Goal: Information Seeking & Learning: Find specific fact

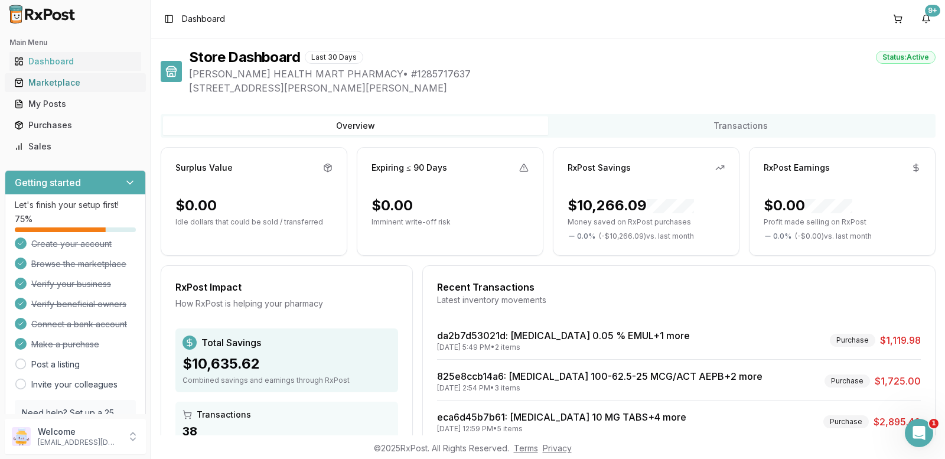
click at [52, 79] on div "Marketplace" at bounding box center [75, 83] width 122 height 12
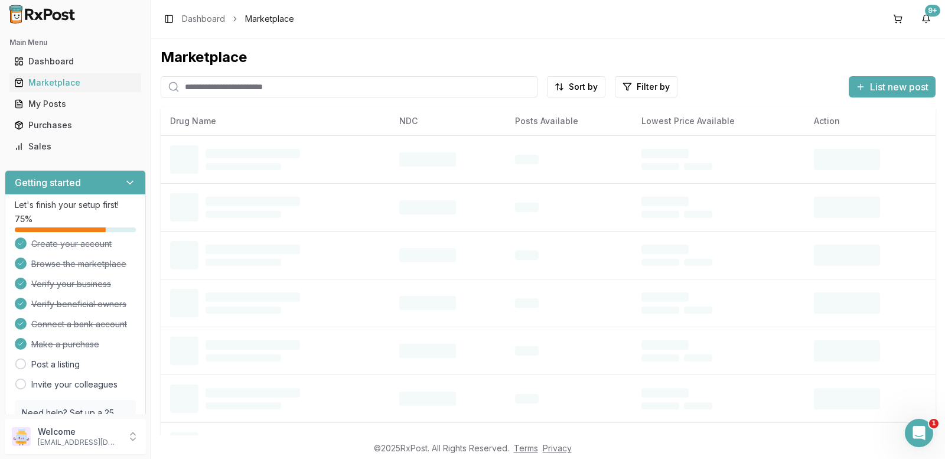
click at [206, 88] on input "search" at bounding box center [349, 86] width 377 height 21
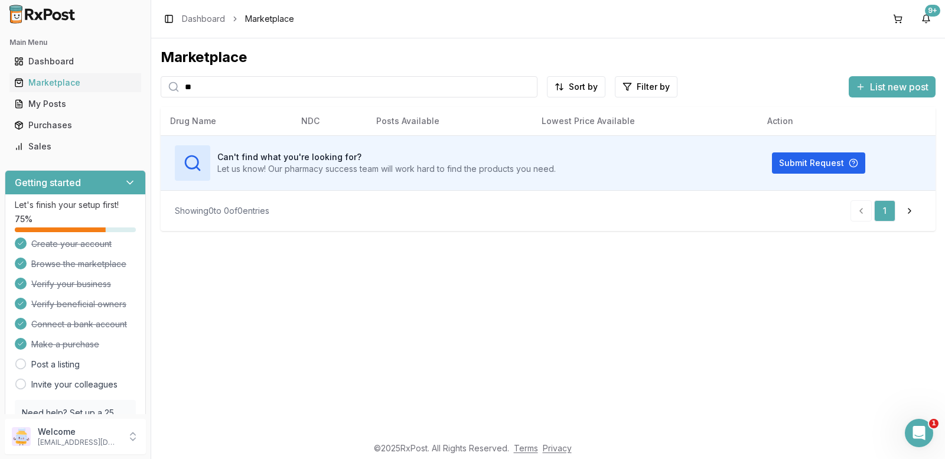
type input "*"
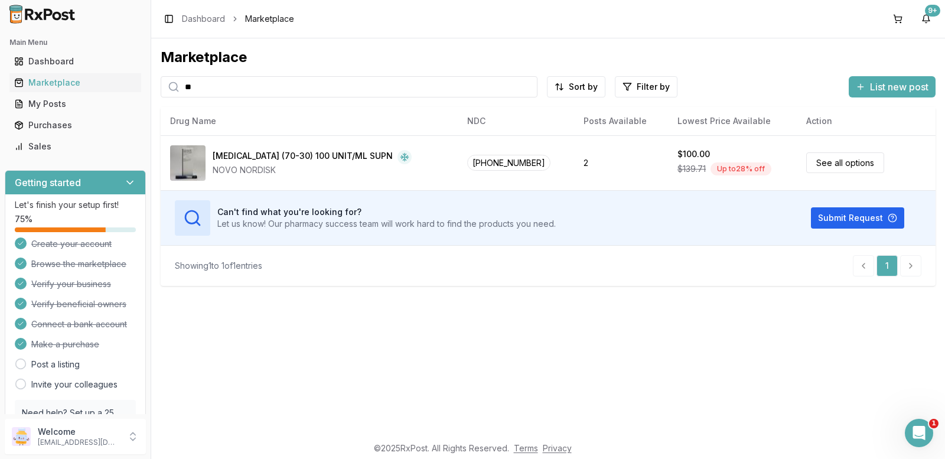
type input "*"
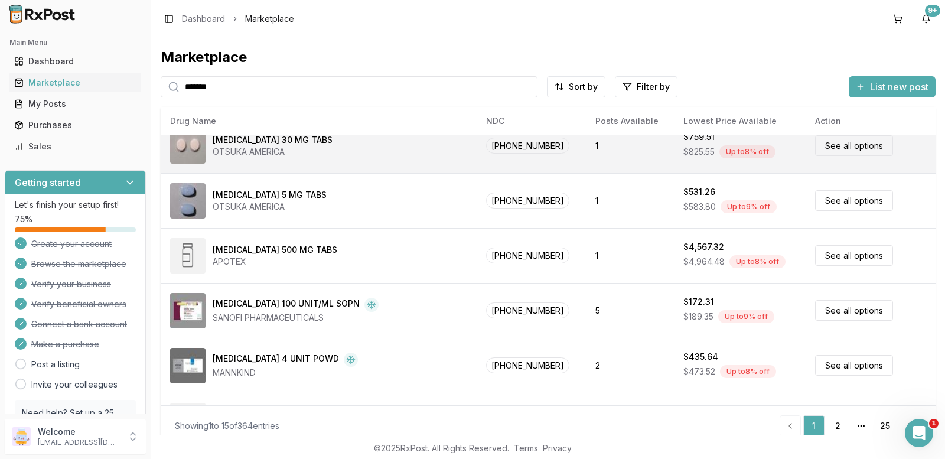
scroll to position [18, 0]
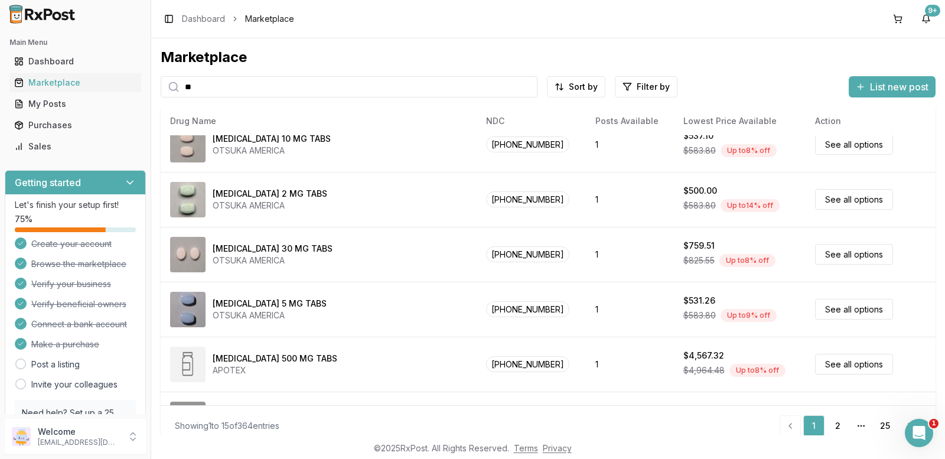
type input "*"
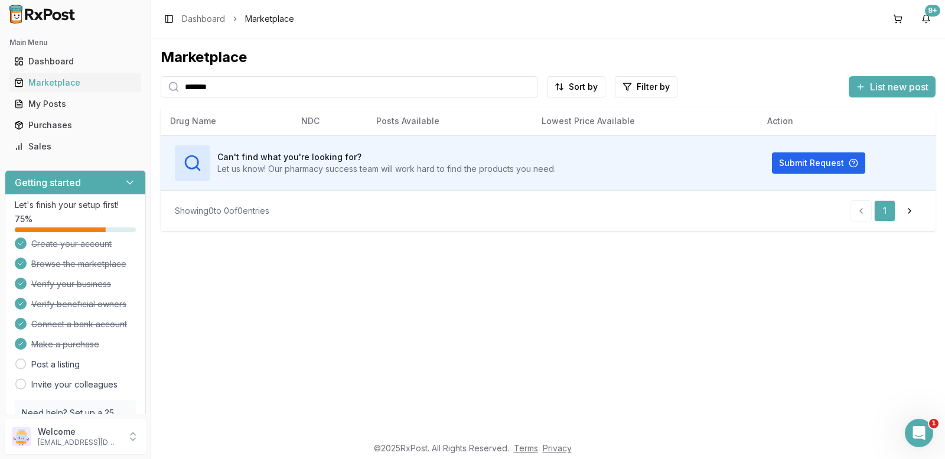
type input "*******"
